Goal: Communication & Community: Participate in discussion

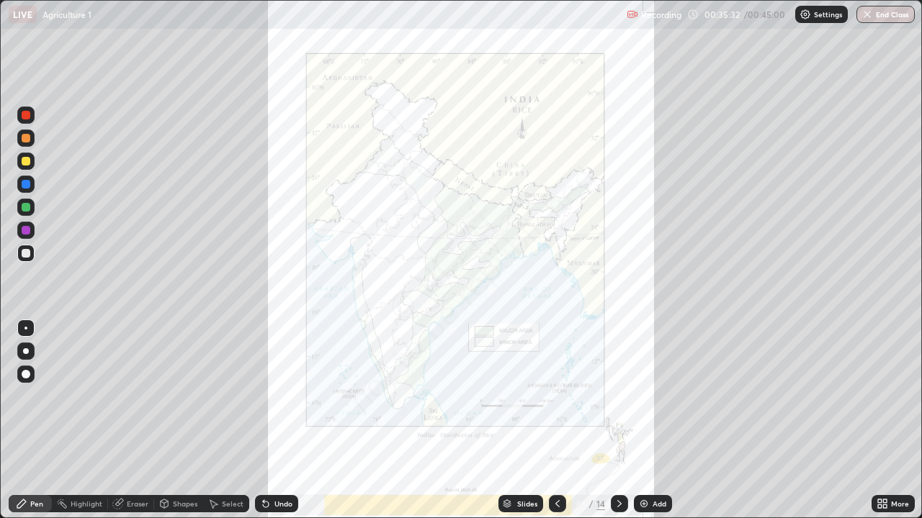
scroll to position [518, 922]
click at [619, 503] on icon at bounding box center [619, 504] width 12 height 12
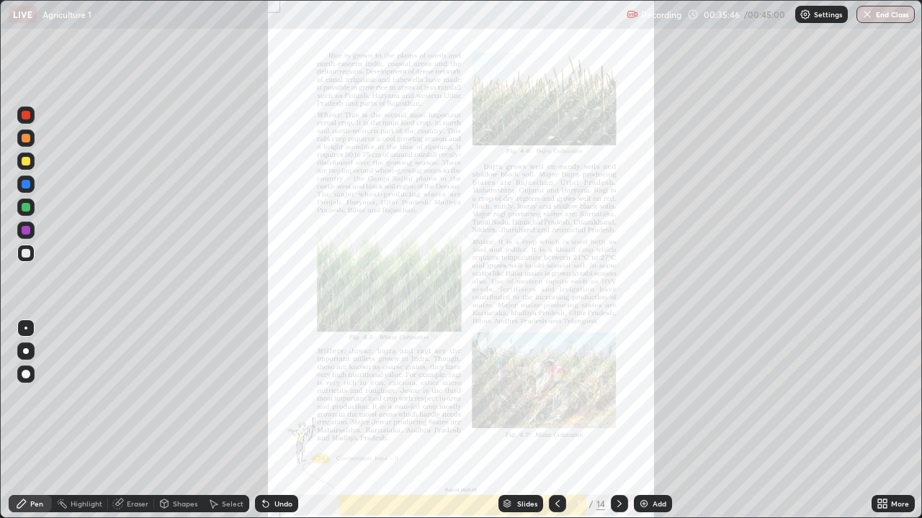
click at [879, 501] on icon at bounding box center [880, 502] width 4 height 4
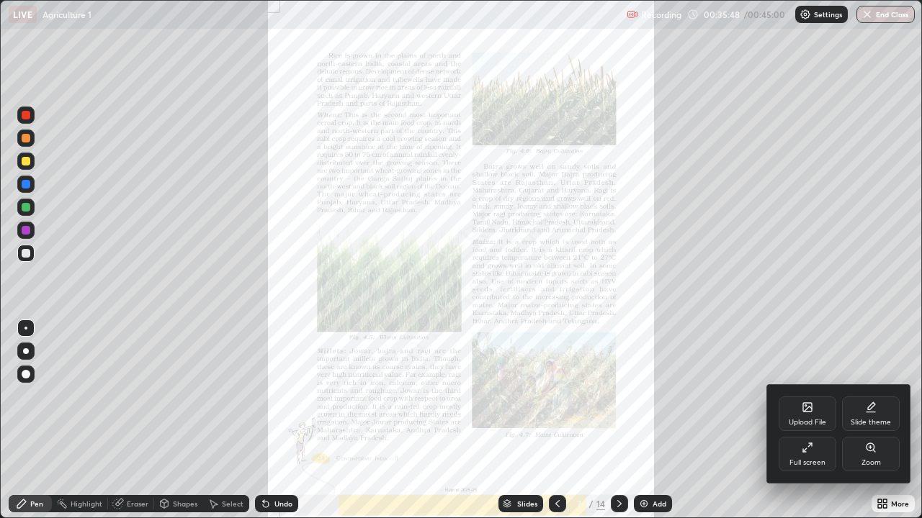
click at [878, 459] on div "Zoom" at bounding box center [870, 462] width 19 height 7
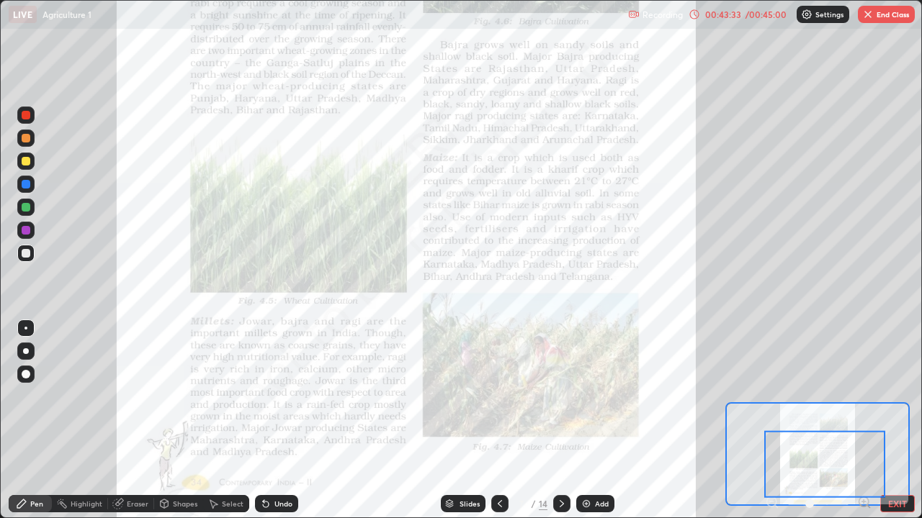
click at [560, 504] on icon at bounding box center [562, 504] width 12 height 12
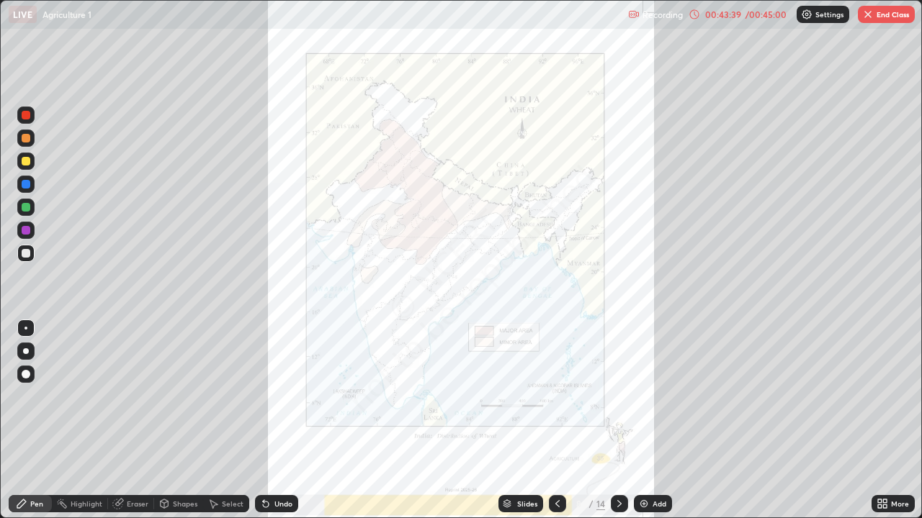
click at [618, 504] on icon at bounding box center [619, 504] width 12 height 12
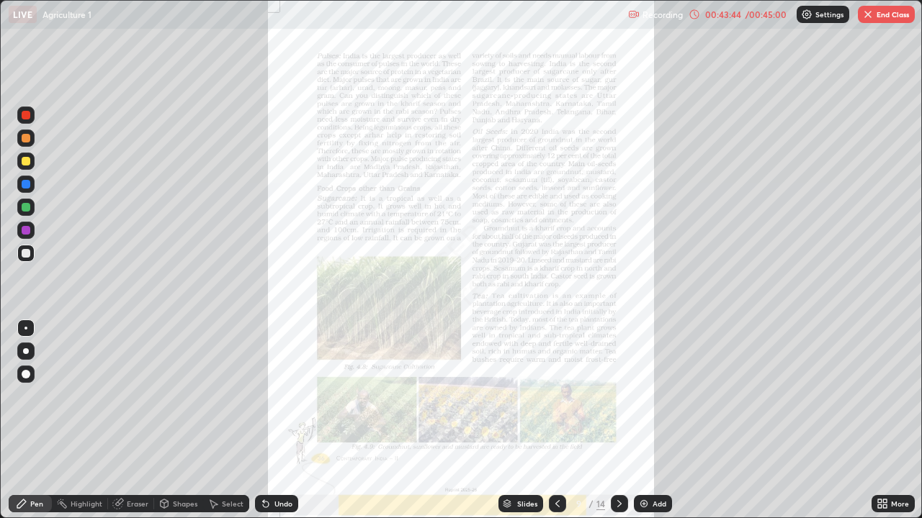
click at [879, 501] on icon at bounding box center [880, 502] width 4 height 4
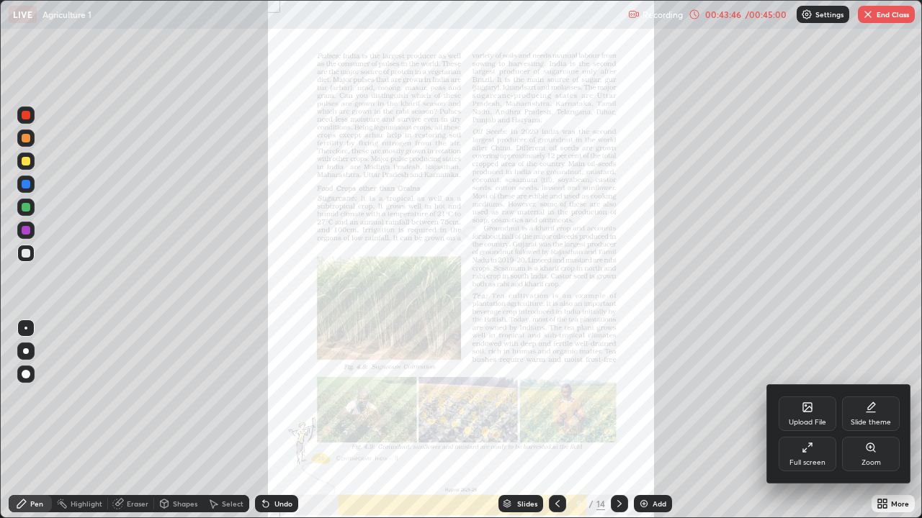
click at [876, 450] on div "Zoom" at bounding box center [871, 454] width 58 height 35
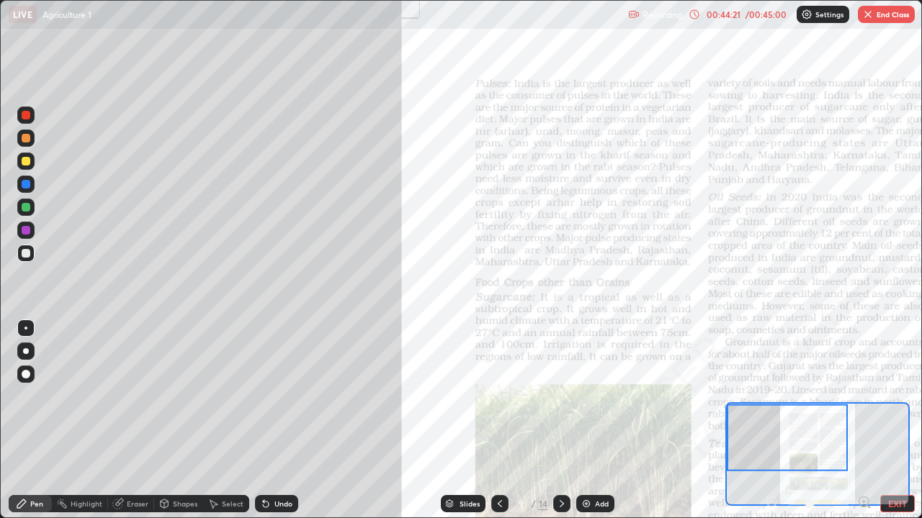
click at [900, 498] on button "EXIT" at bounding box center [897, 503] width 35 height 17
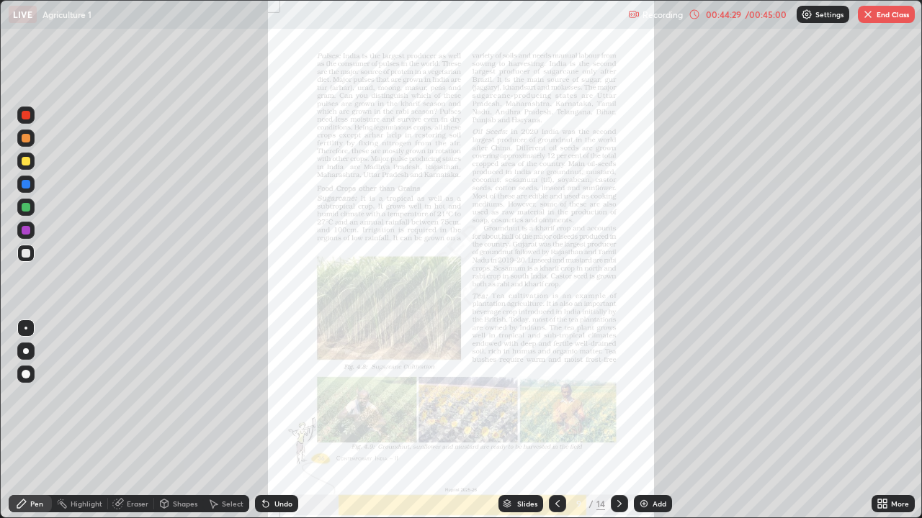
click at [875, 18] on button "End Class" at bounding box center [885, 14] width 57 height 17
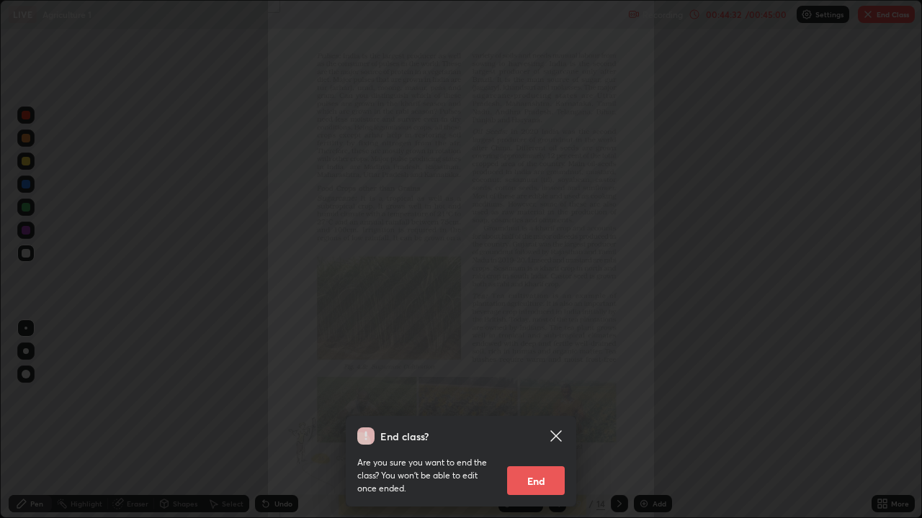
click at [536, 477] on button "End" at bounding box center [536, 481] width 58 height 29
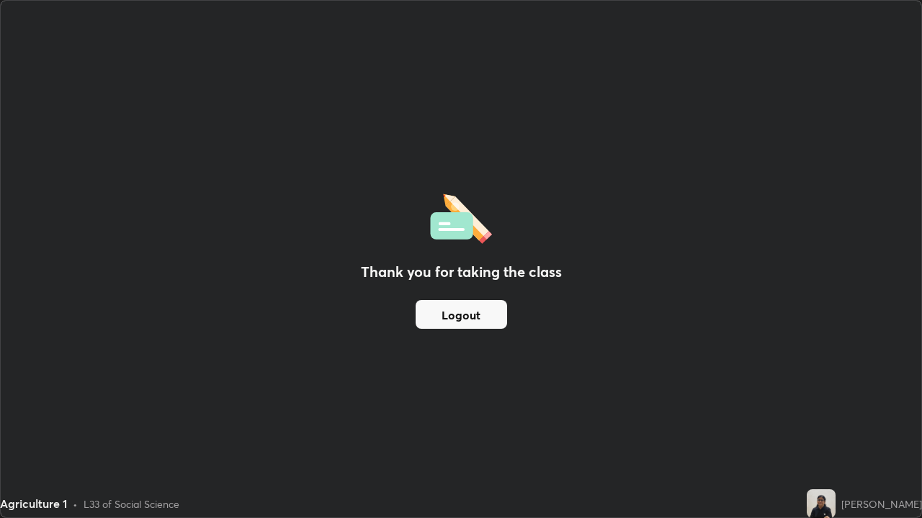
click at [459, 327] on button "Logout" at bounding box center [460, 314] width 91 height 29
